Goal: Transaction & Acquisition: Download file/media

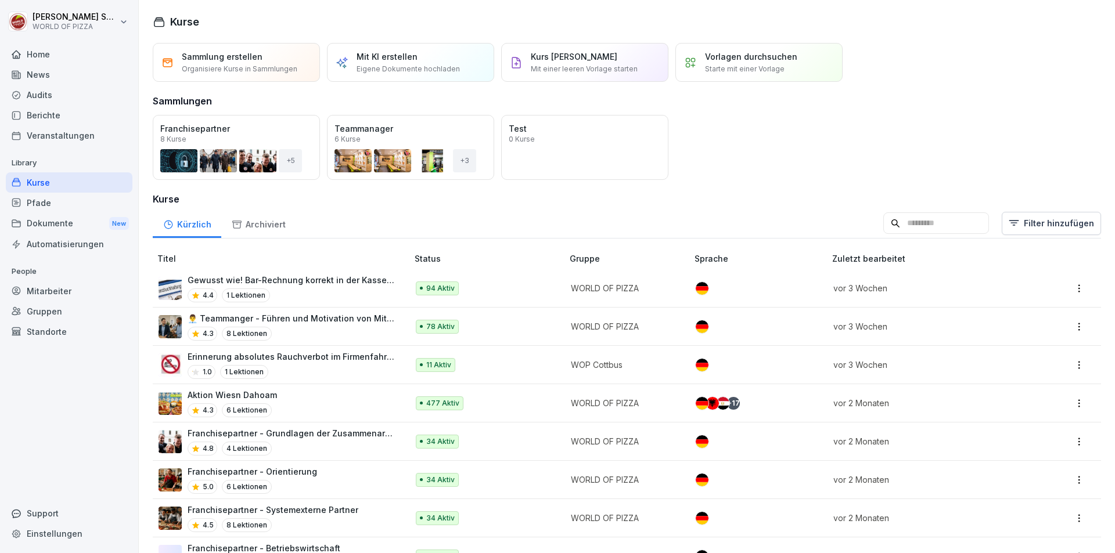
click at [62, 215] on div "Dokumente New" at bounding box center [69, 223] width 127 height 21
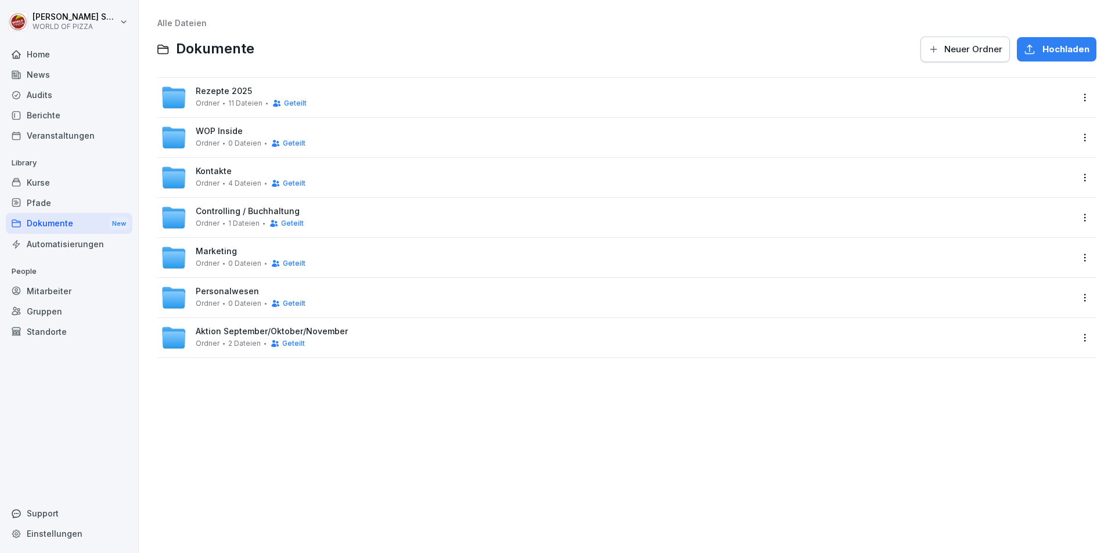
click at [239, 96] on span "Rezepte 2025" at bounding box center [224, 91] width 56 height 10
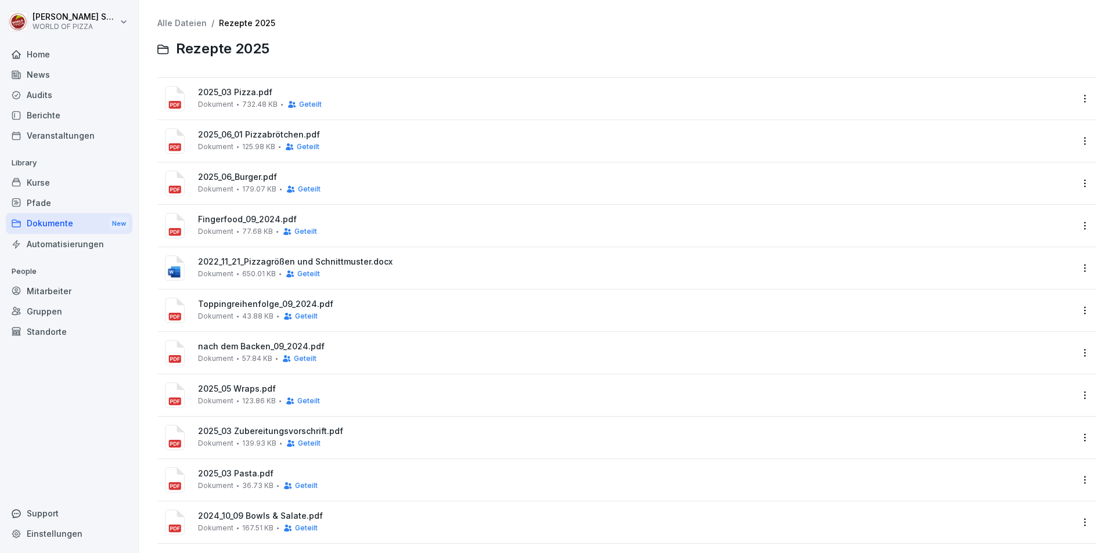
click at [224, 517] on span "2024_10_09 Bowls & Salate.pdf" at bounding box center [635, 516] width 874 height 10
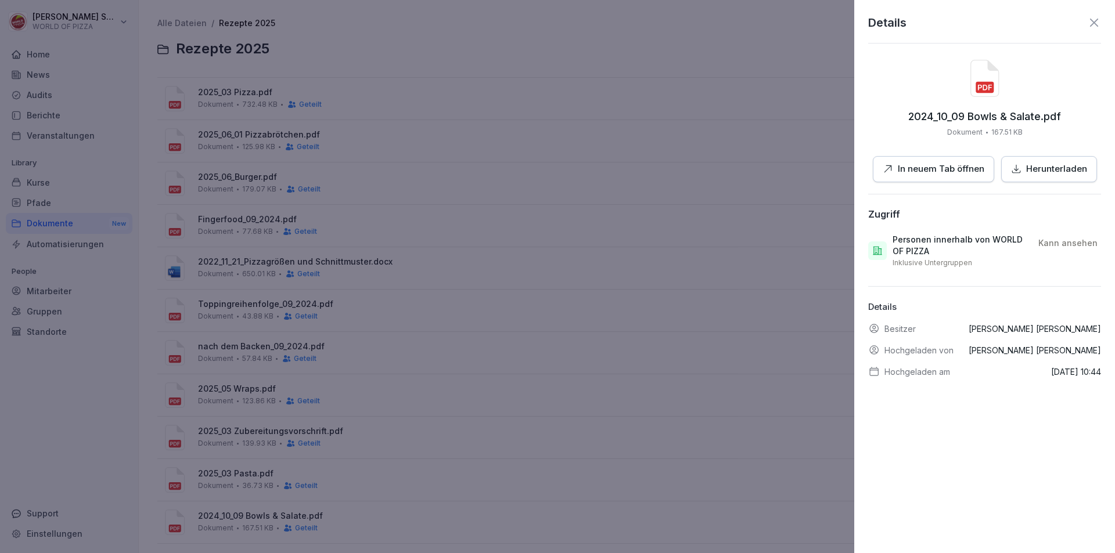
click at [1034, 164] on p "Herunterladen" at bounding box center [1056, 169] width 61 height 13
